Goal: Transaction & Acquisition: Purchase product/service

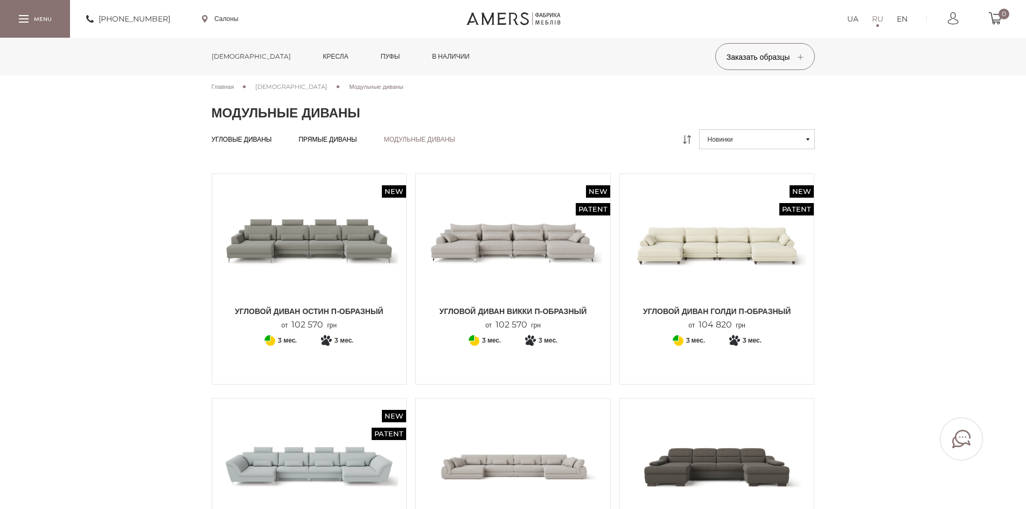
click at [543, 245] on img at bounding box center [513, 241] width 178 height 119
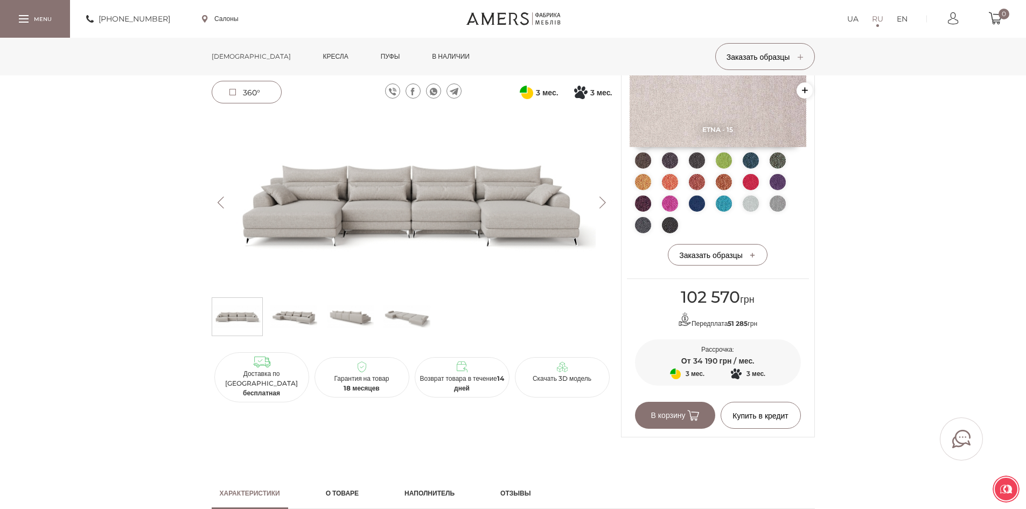
scroll to position [54, 0]
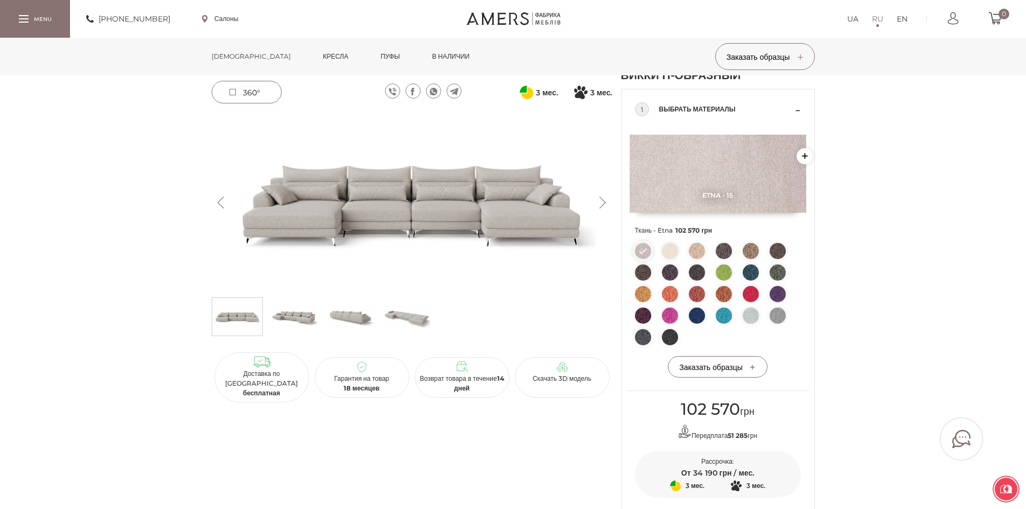
click at [750, 302] on img at bounding box center [751, 294] width 16 height 16
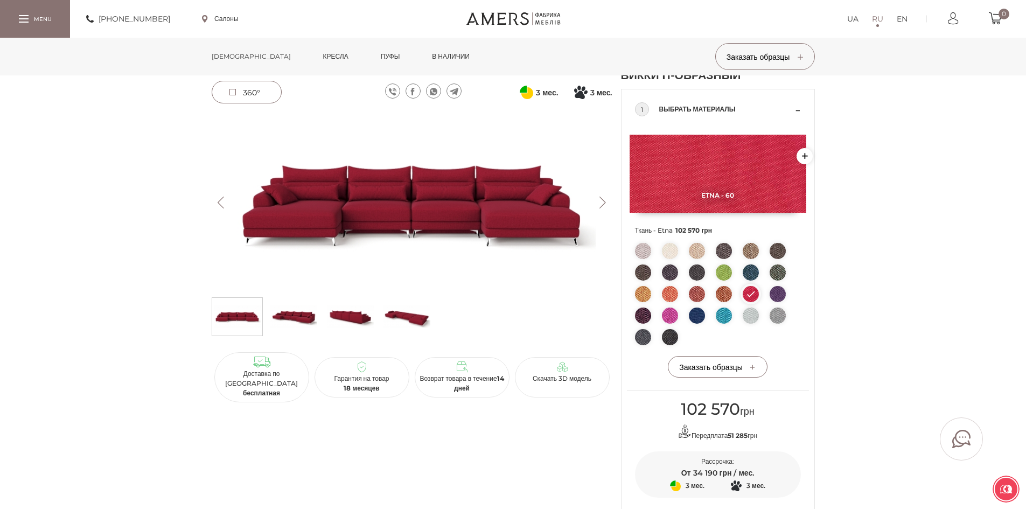
click at [713, 320] on ul at bounding box center [718, 297] width 166 height 108
click at [713, 326] on ul at bounding box center [718, 297] width 166 height 108
click at [721, 324] on img at bounding box center [724, 316] width 16 height 16
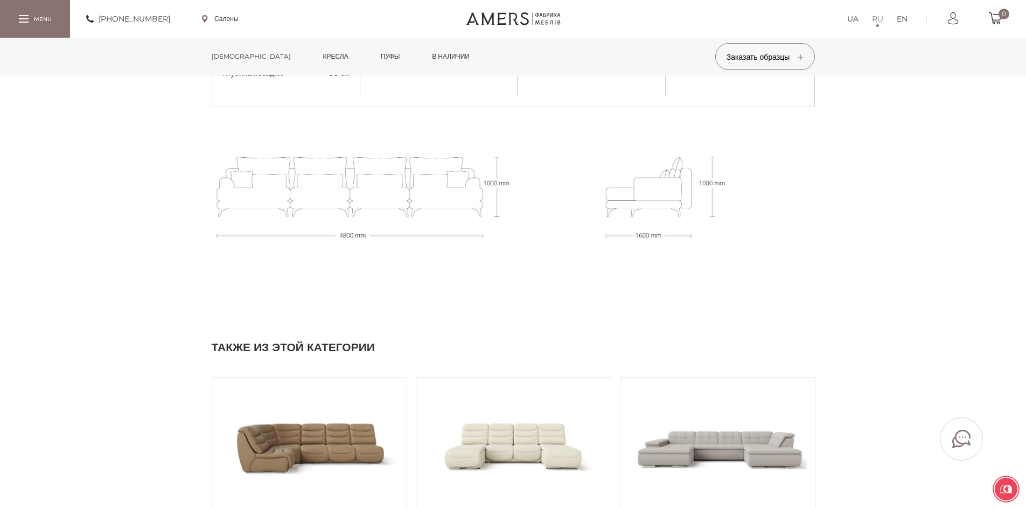
scroll to position [916, 0]
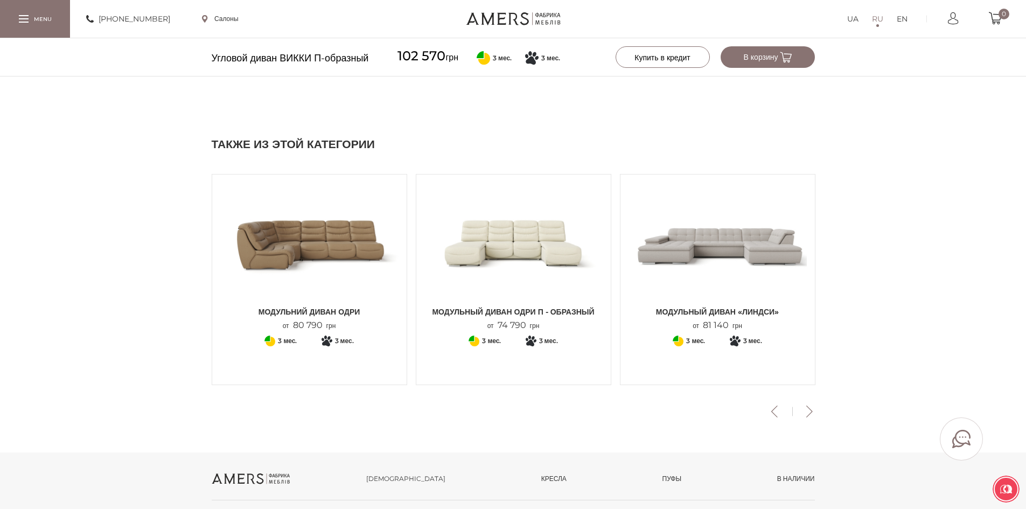
click at [535, 287] on img at bounding box center [513, 242] width 178 height 119
